Goal: Task Accomplishment & Management: Use online tool/utility

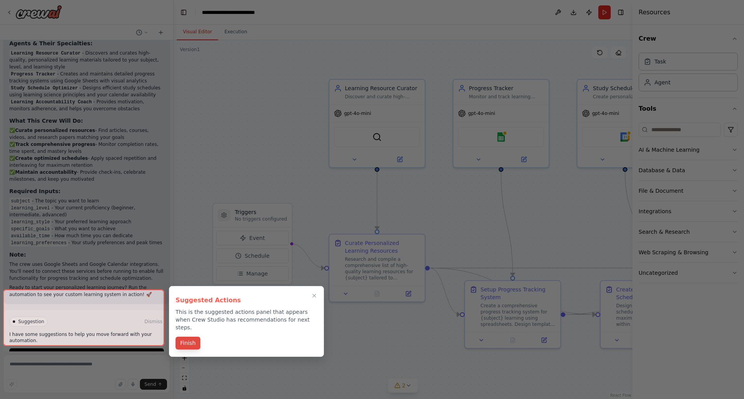
click at [195, 338] on button "Finish" at bounding box center [187, 343] width 25 height 13
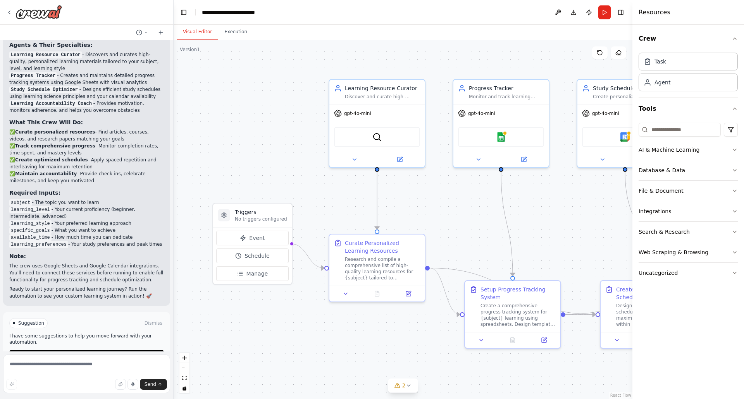
scroll to position [623, 0]
click at [78, 349] on button "Run Automation" at bounding box center [86, 355] width 155 height 12
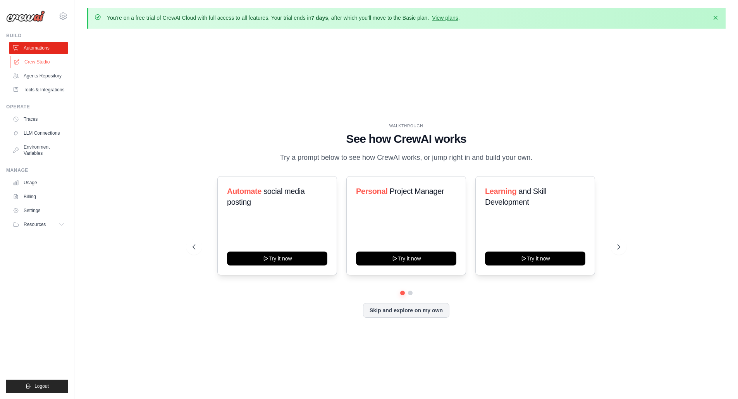
click at [34, 65] on link "Crew Studio" at bounding box center [39, 62] width 58 height 12
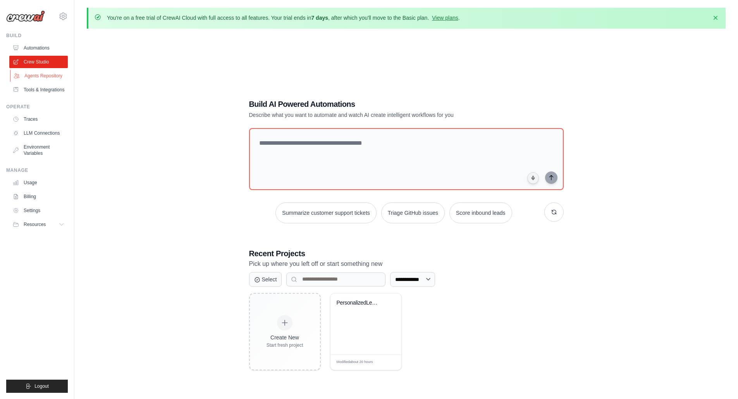
click at [27, 77] on link "Agents Repository" at bounding box center [39, 76] width 58 height 12
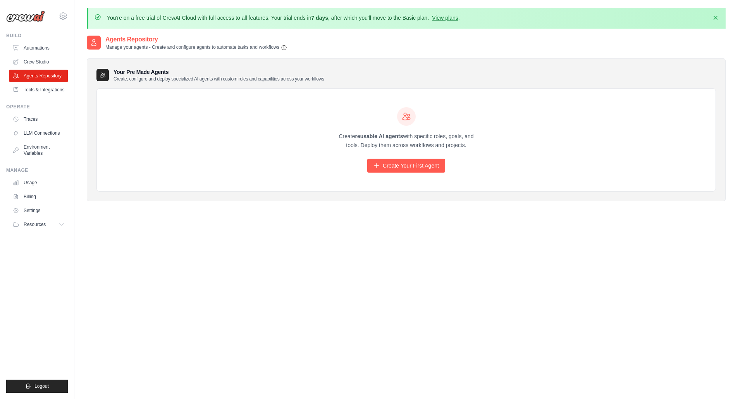
click at [33, 83] on ul "Automations Crew Studio Agents Repository Tools & Integrations" at bounding box center [38, 69] width 58 height 54
click at [34, 88] on link "Tools & Integrations" at bounding box center [39, 90] width 58 height 12
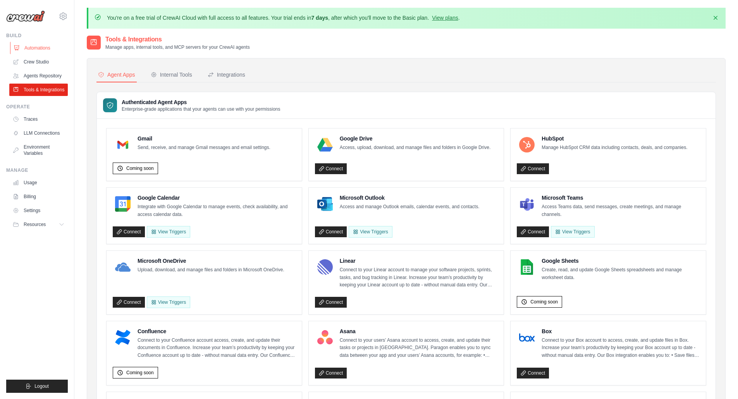
click at [33, 50] on link "Automations" at bounding box center [39, 48] width 58 height 12
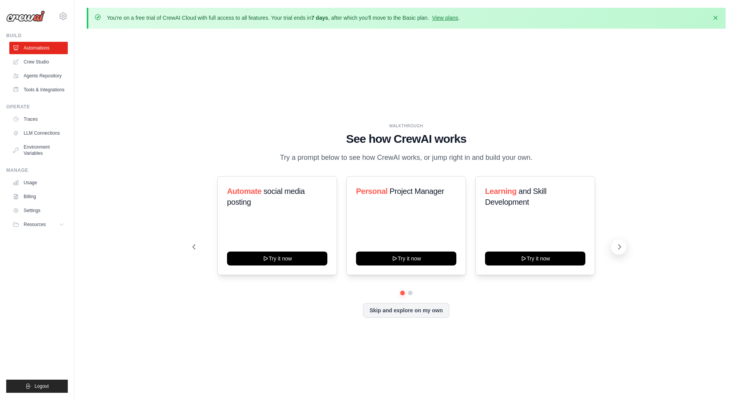
click at [614, 246] on button at bounding box center [618, 246] width 15 height 15
click at [614, 245] on button at bounding box center [618, 246] width 15 height 15
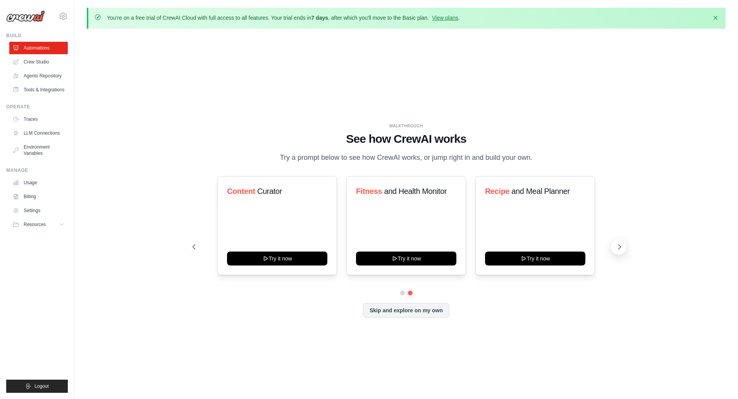
click at [614, 245] on button at bounding box center [618, 246] width 15 height 15
